Goal: Information Seeking & Learning: Check status

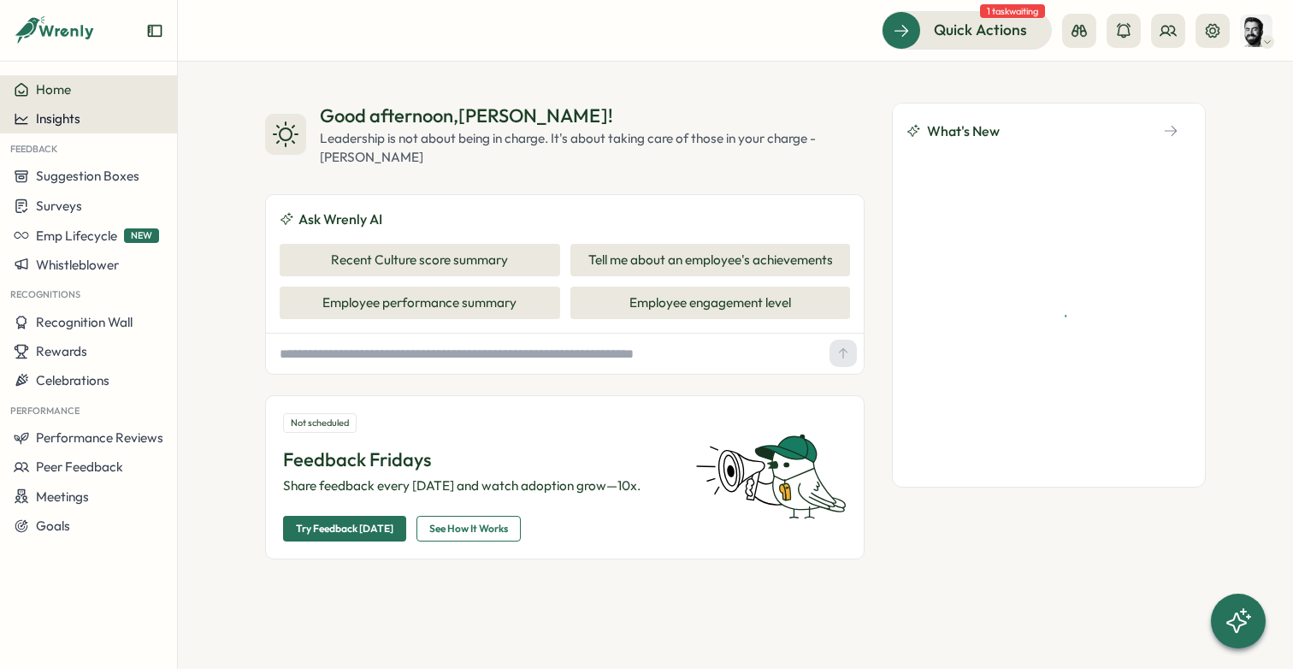
click at [49, 121] on span "Insights" at bounding box center [58, 118] width 44 height 16
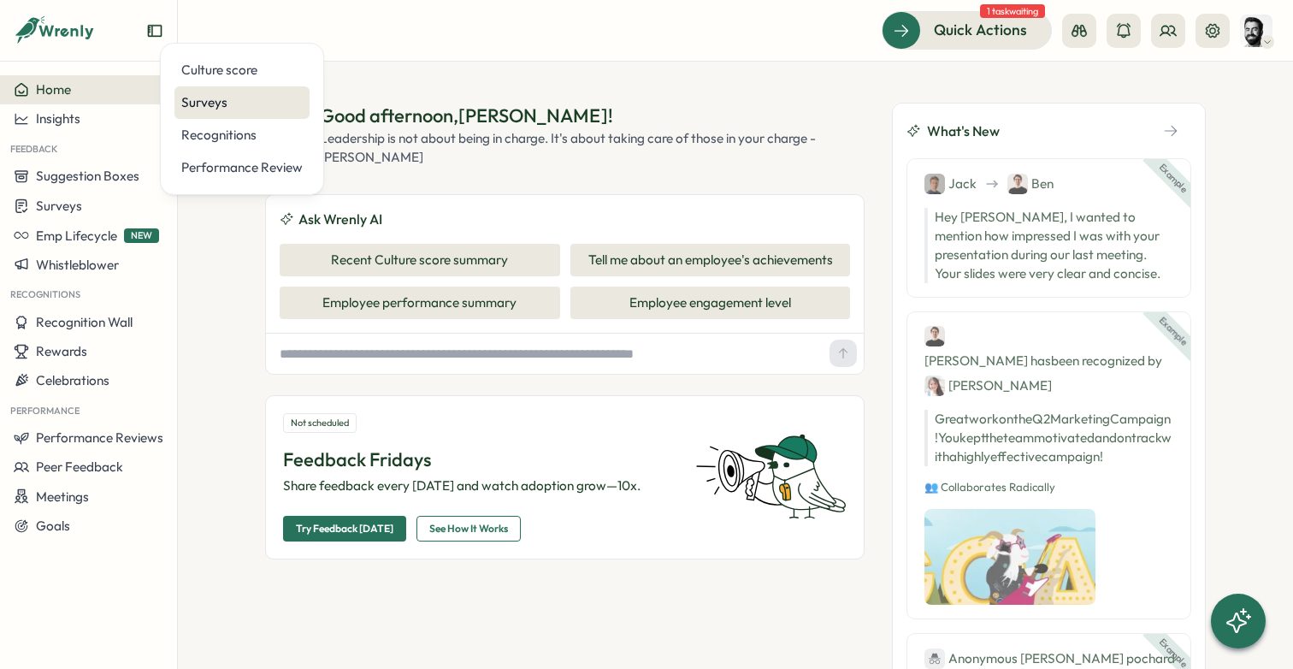
click at [238, 99] on div "Surveys" at bounding box center [241, 102] width 121 height 19
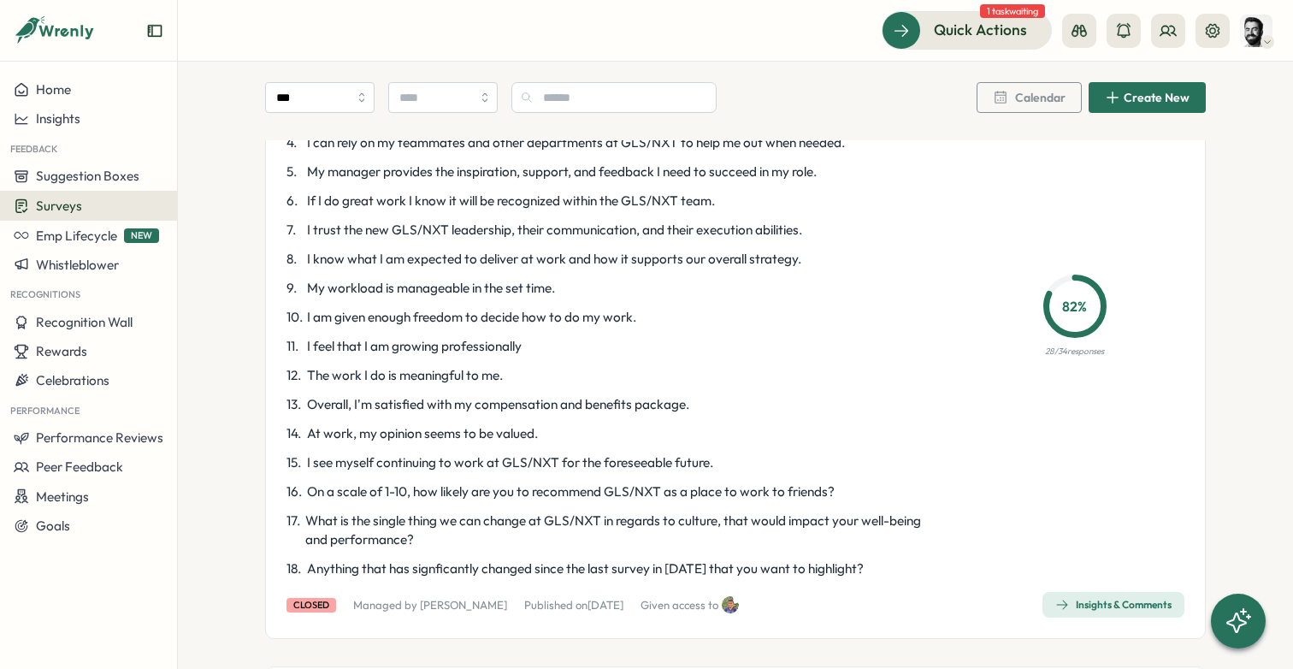
scroll to position [4180, 0]
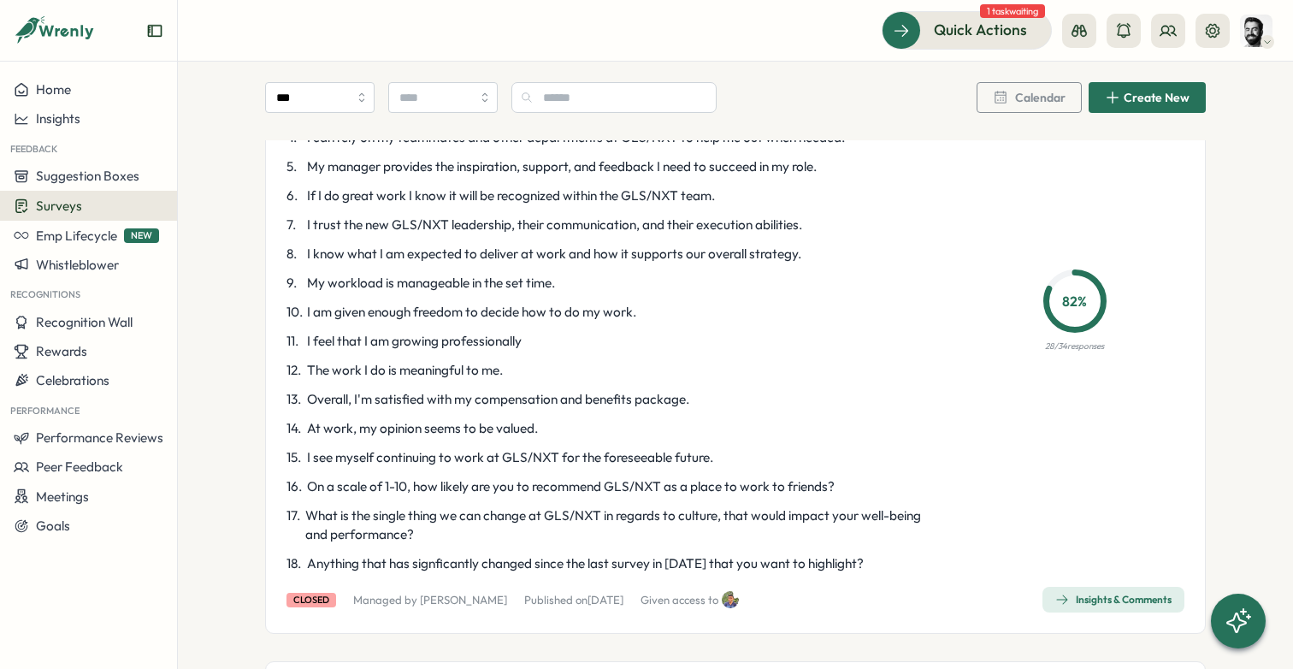
click at [1121, 587] on span "Insights & Comments" at bounding box center [1113, 599] width 116 height 24
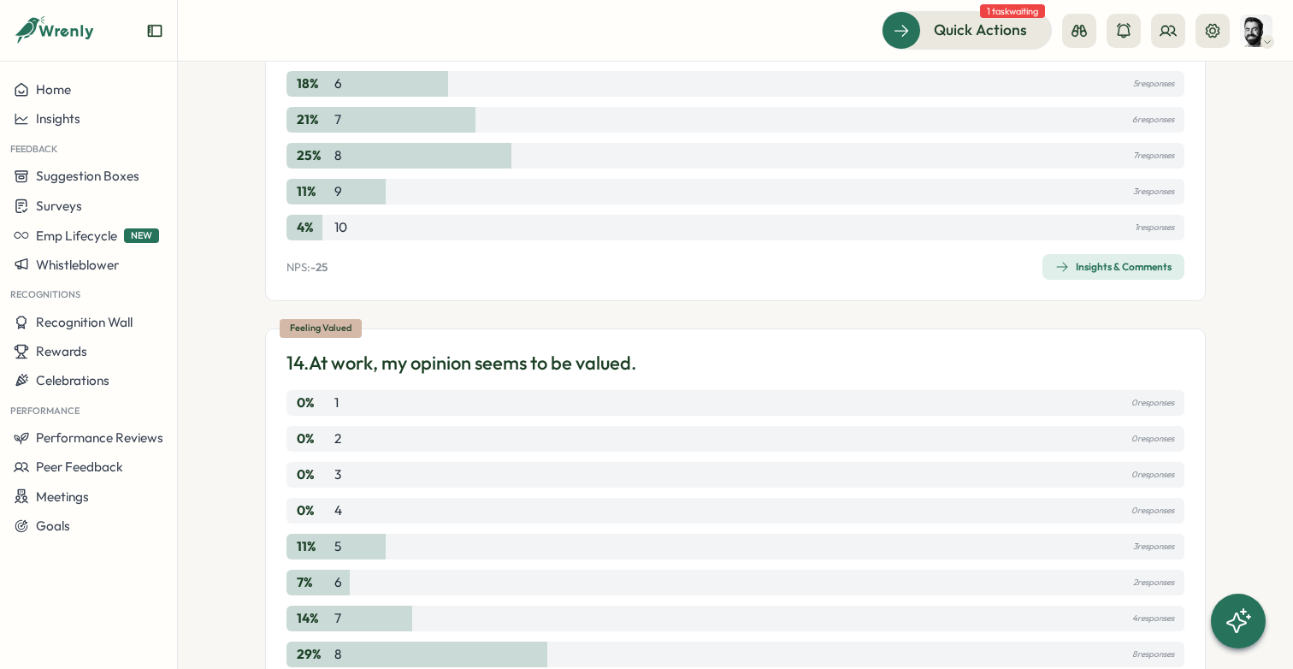
scroll to position [6397, 0]
